Goal: Information Seeking & Learning: Find specific fact

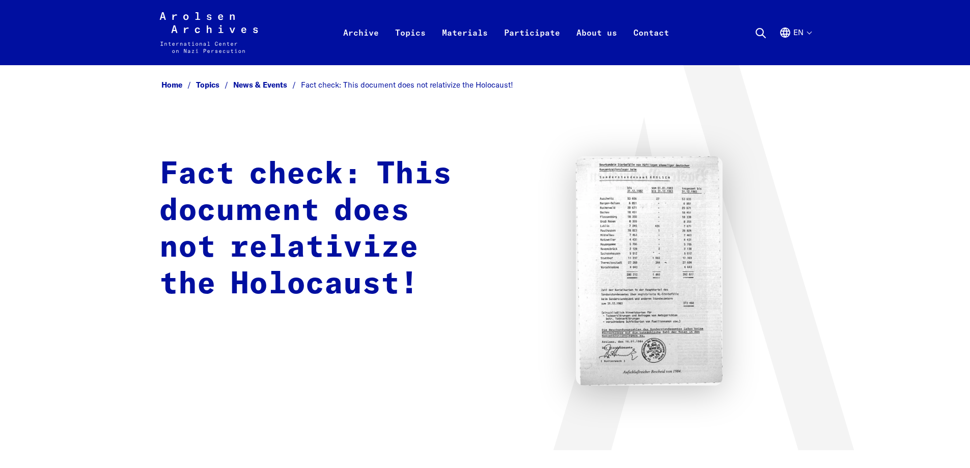
click at [370, 242] on h1 "Fact check: This document does not relativize the Holocaust!" at bounding box center [313, 229] width 308 height 147
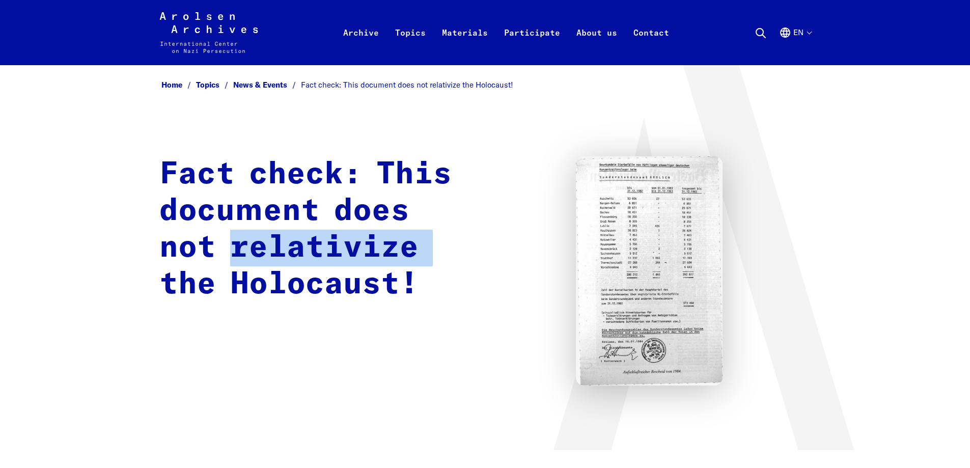
click at [370, 242] on h1 "Fact check: This document does not relativize the Holocaust!" at bounding box center [313, 229] width 308 height 147
copy h1 "relativize"
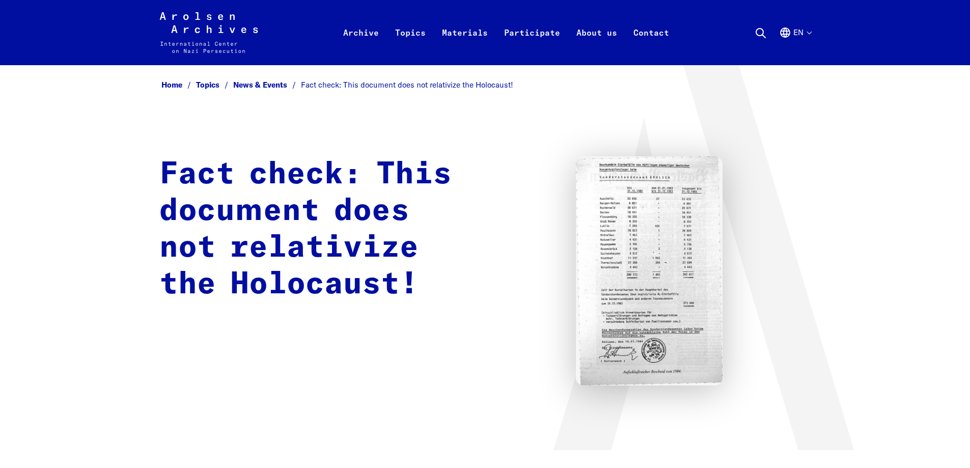
click at [214, 380] on div "Fact check: This document does not relativize the Holocaust!" at bounding box center [485, 270] width 652 height 229
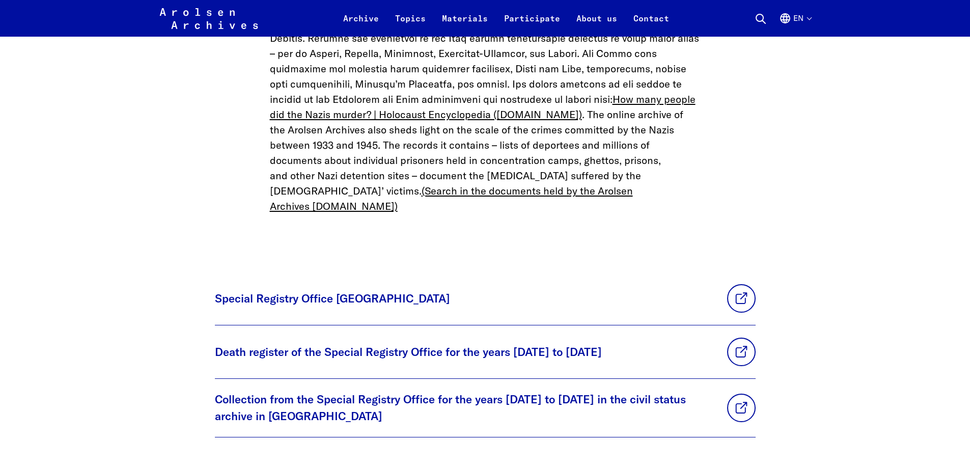
scroll to position [2038, 0]
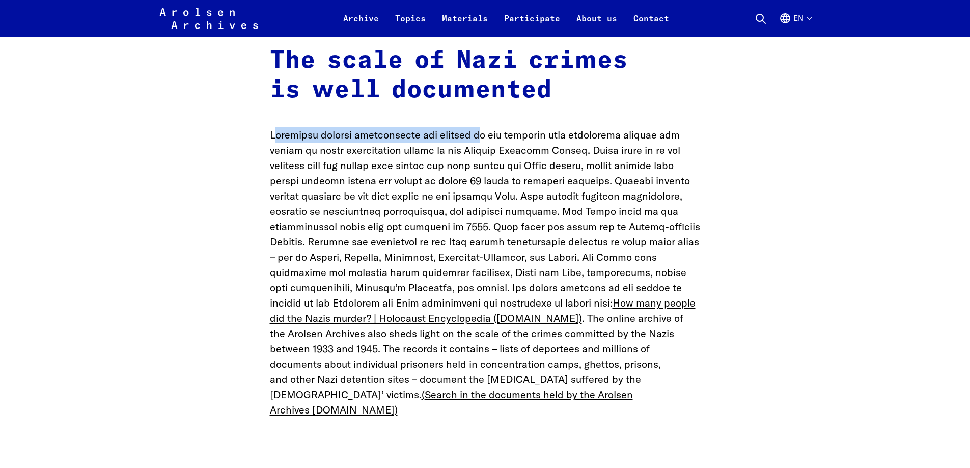
drag, startPoint x: 284, startPoint y: 84, endPoint x: 475, endPoint y: 83, distance: 190.5
click at [475, 127] on p "How many people did the Nazis murder? | Holocaust Encyclopedia ([DOMAIN_NAME]) …" at bounding box center [485, 272] width 431 height 290
click at [630, 127] on p "How many people did the Nazis murder? | Holocaust Encyclopedia ([DOMAIN_NAME]) …" at bounding box center [485, 272] width 431 height 290
drag, startPoint x: 492, startPoint y: 177, endPoint x: 458, endPoint y: 183, distance: 33.8
click at [476, 182] on p "How many people did the Nazis murder? | Holocaust Encyclopedia ([DOMAIN_NAME]) …" at bounding box center [485, 272] width 431 height 290
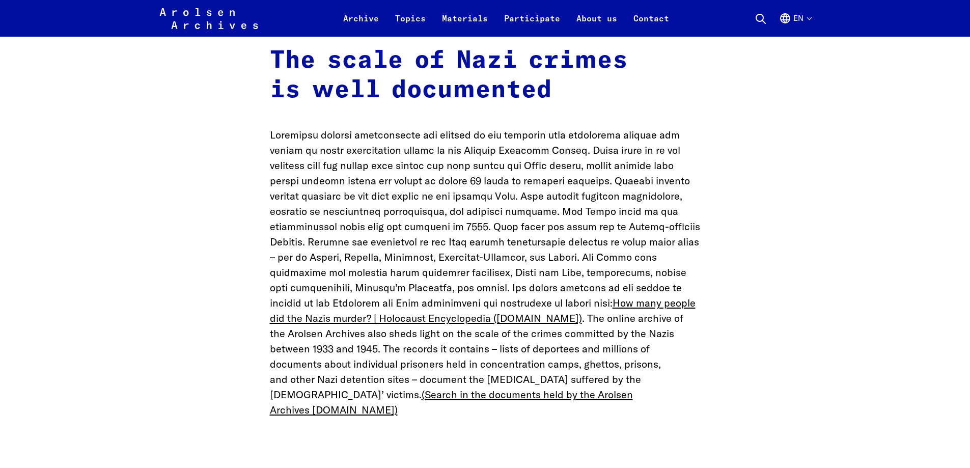
click at [453, 183] on p "How many people did the Nazis murder? | Holocaust Encyclopedia ([DOMAIN_NAME]) …" at bounding box center [485, 272] width 431 height 290
